Goal: Task Accomplishment & Management: Use online tool/utility

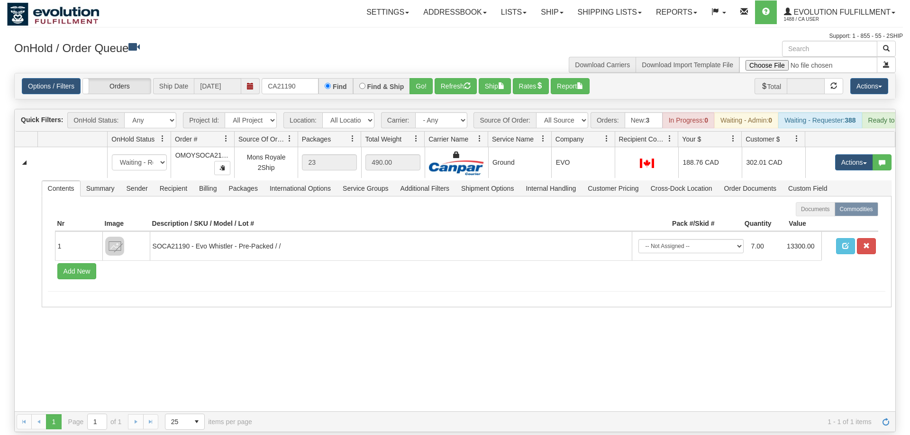
click at [287, 73] on div "Options / Filters Group Shipments Orders Ship Date [DATE] CA21190 Find Find & S…" at bounding box center [455, 86] width 880 height 26
click at [291, 78] on input "CA21190" at bounding box center [289, 86] width 57 height 16
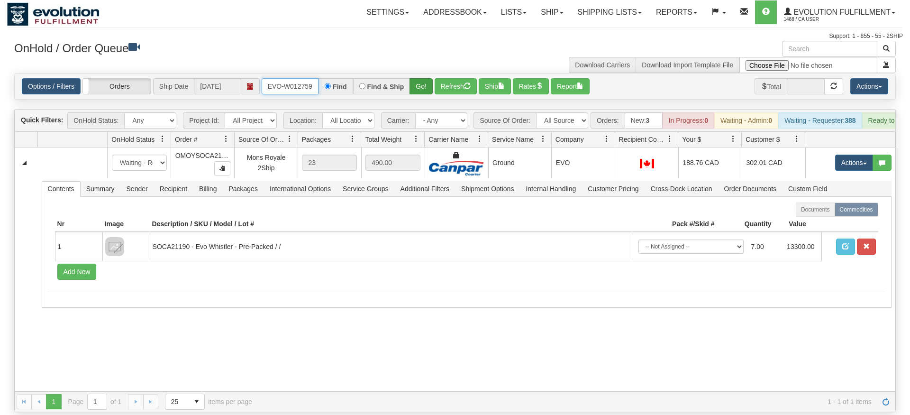
type input "ORSCEVO-W012759"
click at [423, 97] on div "Is equal to Is not equal to Contains Does not contains CAD USD EUR ZAR [PERSON_…" at bounding box center [454, 242] width 895 height 339
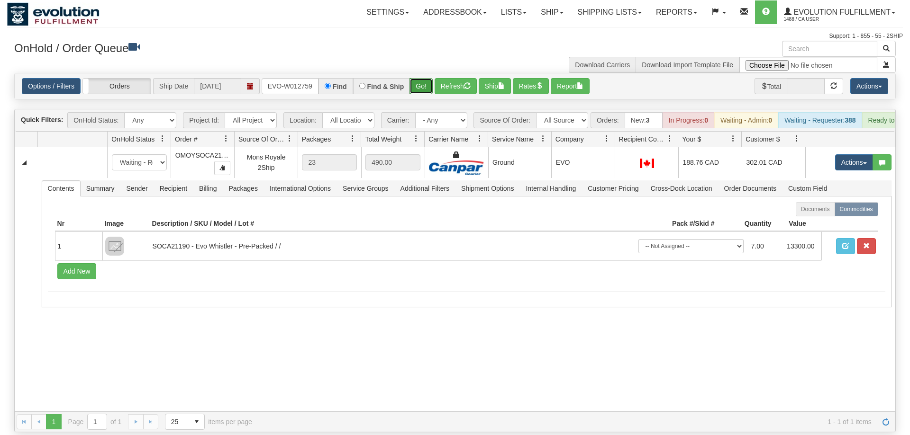
click at [426, 78] on button "Go!" at bounding box center [420, 86] width 23 height 16
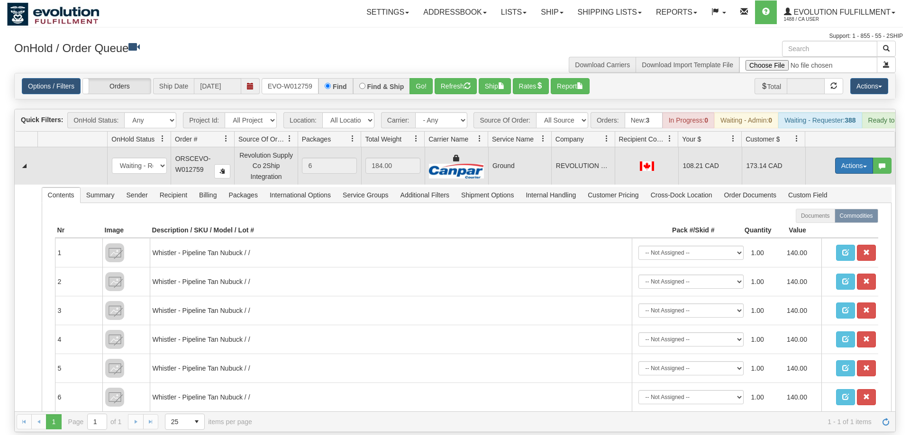
click at [839, 158] on button "Actions" at bounding box center [854, 166] width 38 height 16
click at [816, 205] on span "Rate All Services" at bounding box center [834, 209] width 57 height 8
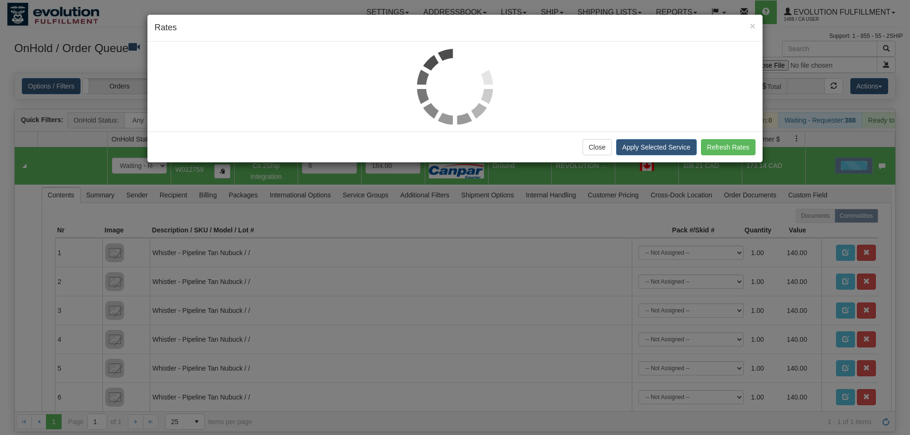
click at [549, 38] on div "× Rates" at bounding box center [454, 28] width 615 height 27
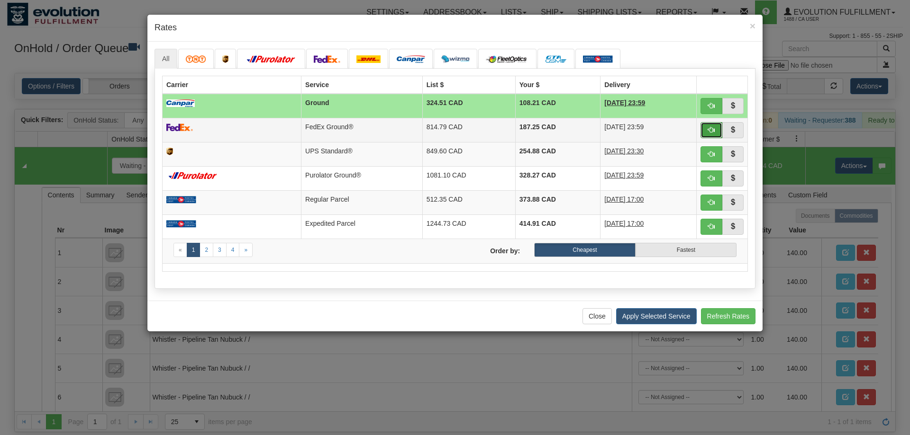
click at [711, 128] on span "button" at bounding box center [711, 129] width 7 height 7
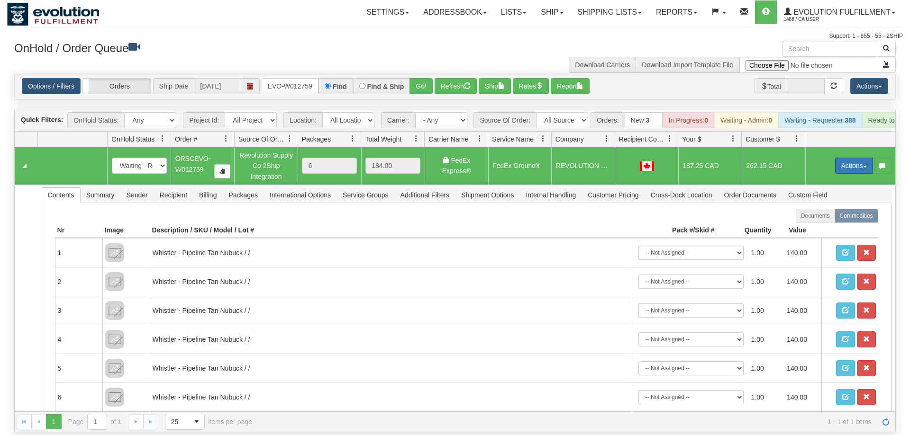
click at [859, 158] on button "Actions" at bounding box center [854, 166] width 38 height 16
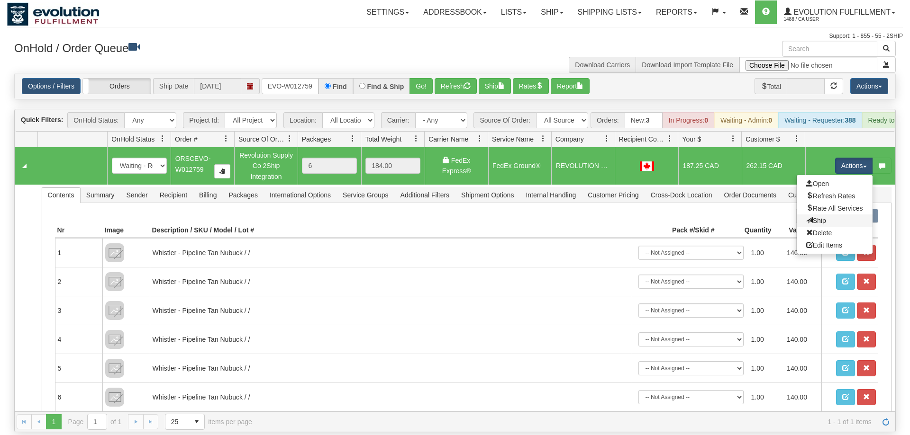
click at [856, 215] on link "Ship" at bounding box center [834, 221] width 76 height 12
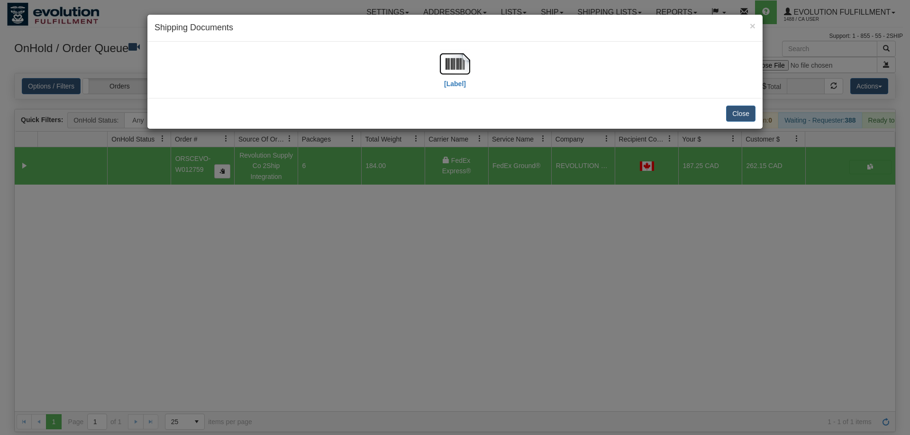
click at [430, 43] on div "[Label]" at bounding box center [454, 70] width 615 height 56
click at [444, 55] on img at bounding box center [455, 64] width 30 height 30
click at [351, 285] on div "× Shipping Documents [Label] Close" at bounding box center [455, 217] width 910 height 435
